Goal: Find specific page/section: Find specific page/section

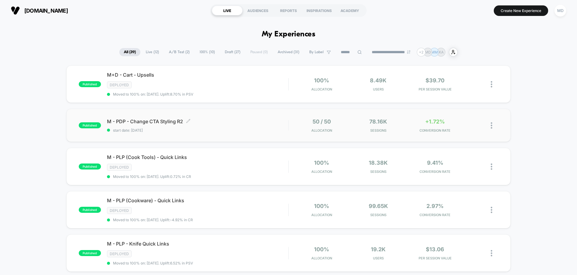
click at [232, 122] on span "M - PDP - Change CTA Styling R2 Click to edit experience details" at bounding box center [197, 121] width 181 height 6
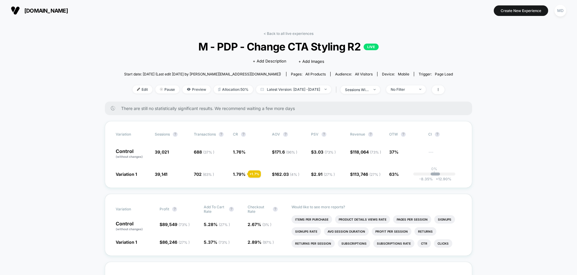
click at [281, 37] on div "< Back to all live experiences M - PDP - Change CTA Styling R2 LIVE Click to ed…" at bounding box center [288, 66] width 329 height 70
click at [281, 35] on link "< Back to all live experiences" at bounding box center [288, 33] width 50 height 5
